Goal: Navigation & Orientation: Find specific page/section

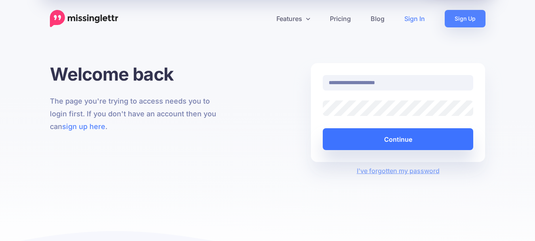
click at [337, 147] on button "Continue" at bounding box center [398, 139] width 151 height 22
click at [363, 148] on button "Continue" at bounding box center [398, 139] width 151 height 22
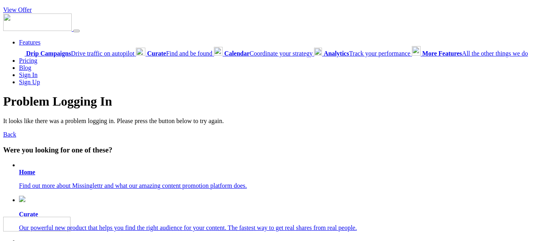
click at [31, 78] on link "Sign In" at bounding box center [28, 74] width 19 height 7
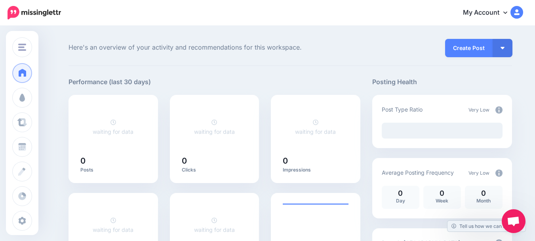
click at [518, 2] on nav "My Account Dashboard My Account Billing Facebook Community Help Center" at bounding box center [268, 12] width 524 height 25
click at [508, 13] on icon at bounding box center [506, 12] width 4 height 6
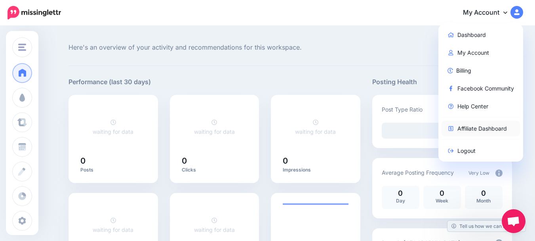
click at [475, 120] on link "Affiliate Dashboard" at bounding box center [481, 127] width 79 height 15
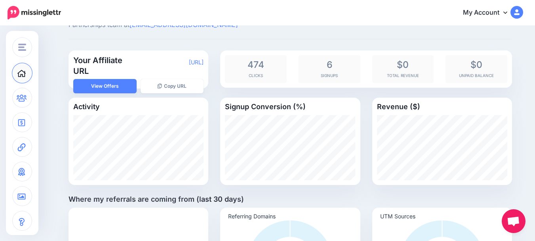
scroll to position [16, 0]
